Goal: Navigation & Orientation: Understand site structure

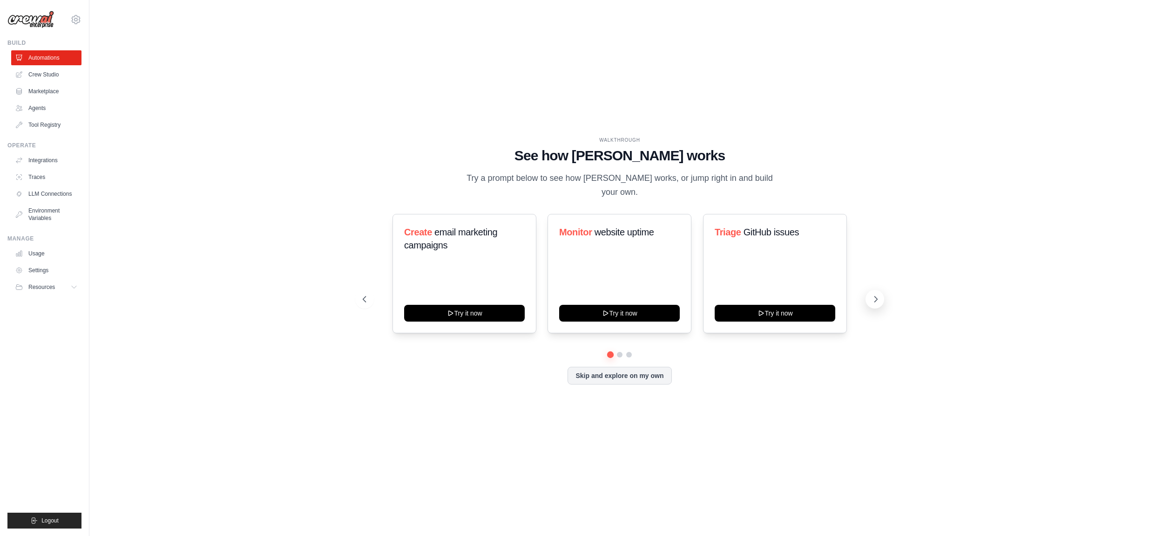
click at [876, 294] on icon at bounding box center [875, 298] width 9 height 9
click at [48, 73] on link "Crew Studio" at bounding box center [47, 74] width 70 height 15
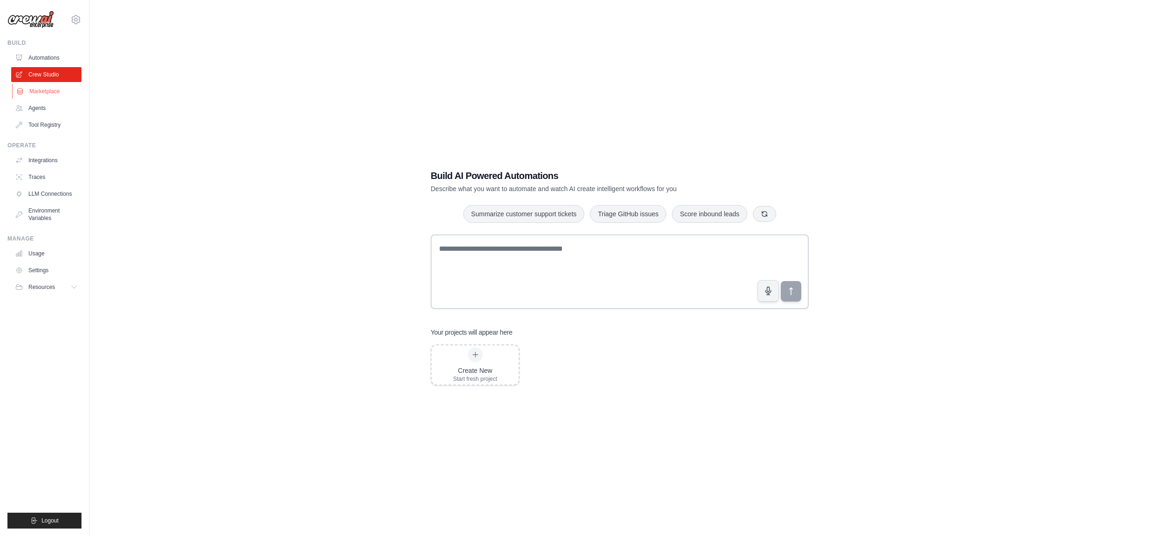
click at [50, 91] on link "Marketplace" at bounding box center [47, 91] width 70 height 15
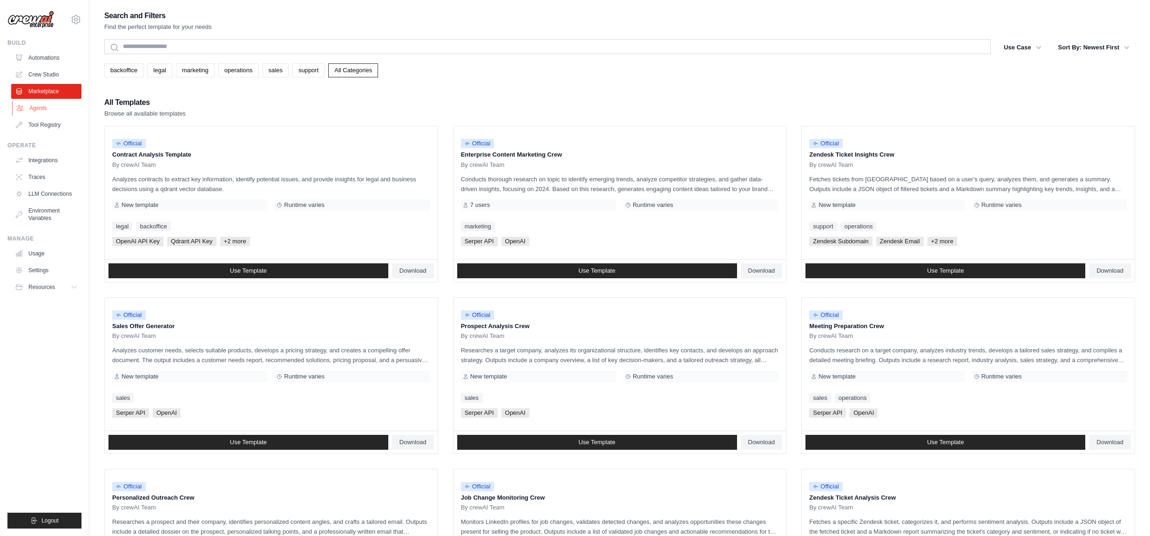
click at [43, 108] on link "Agents" at bounding box center [47, 108] width 70 height 15
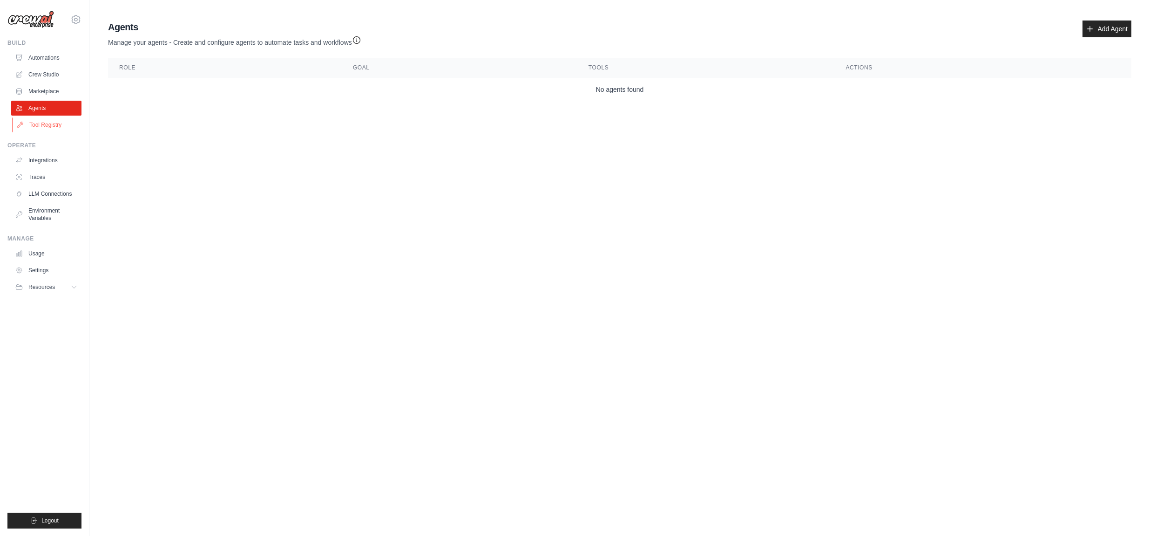
click at [60, 122] on link "Tool Registry" at bounding box center [47, 124] width 70 height 15
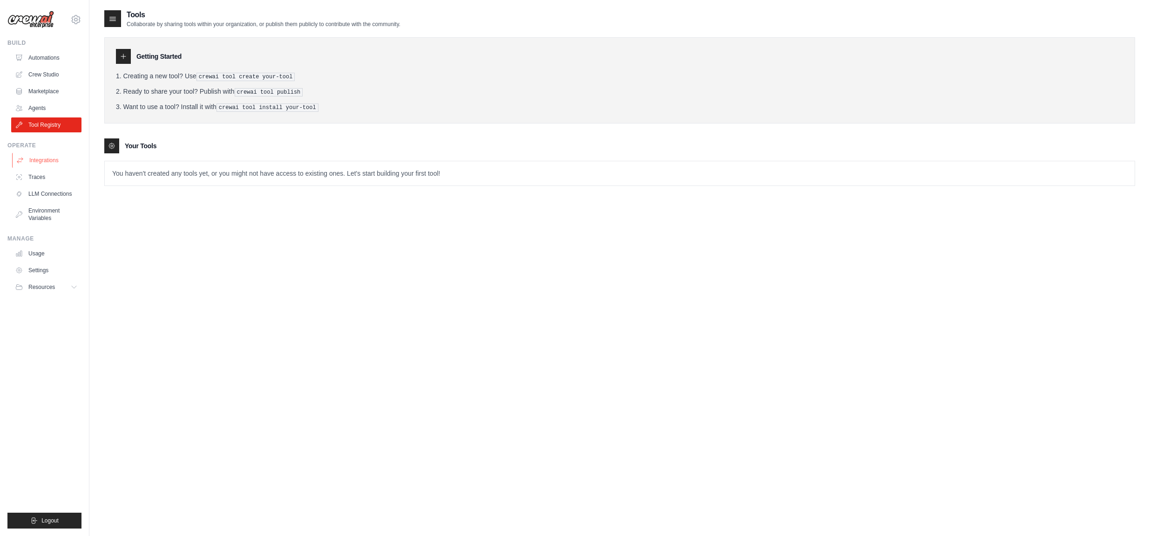
click at [52, 164] on link "Integrations" at bounding box center [47, 160] width 70 height 15
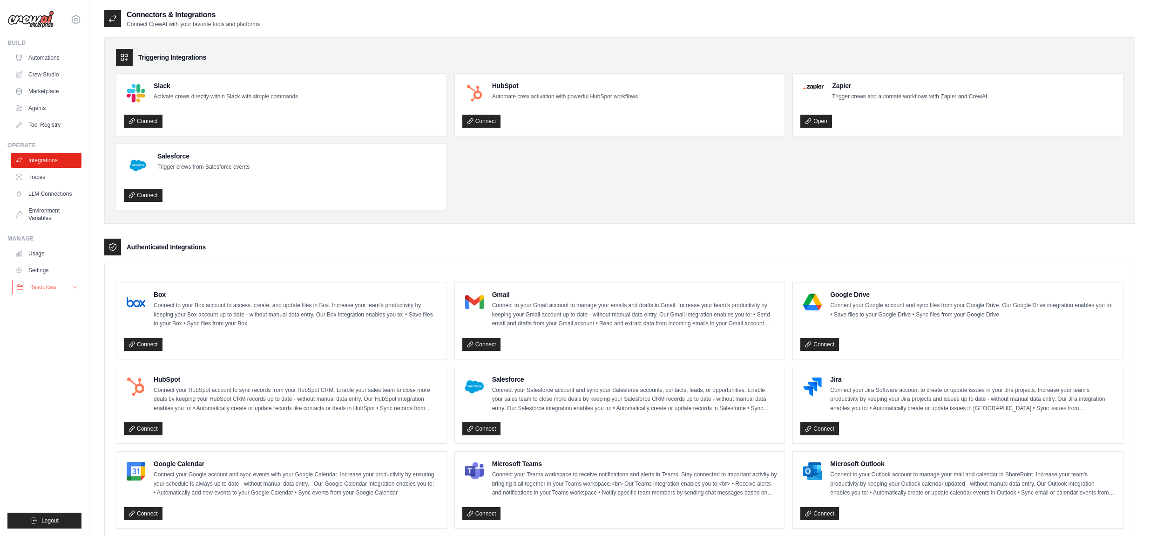
click at [51, 288] on span "Resources" at bounding box center [42, 286] width 27 height 7
